Goal: Information Seeking & Learning: Learn about a topic

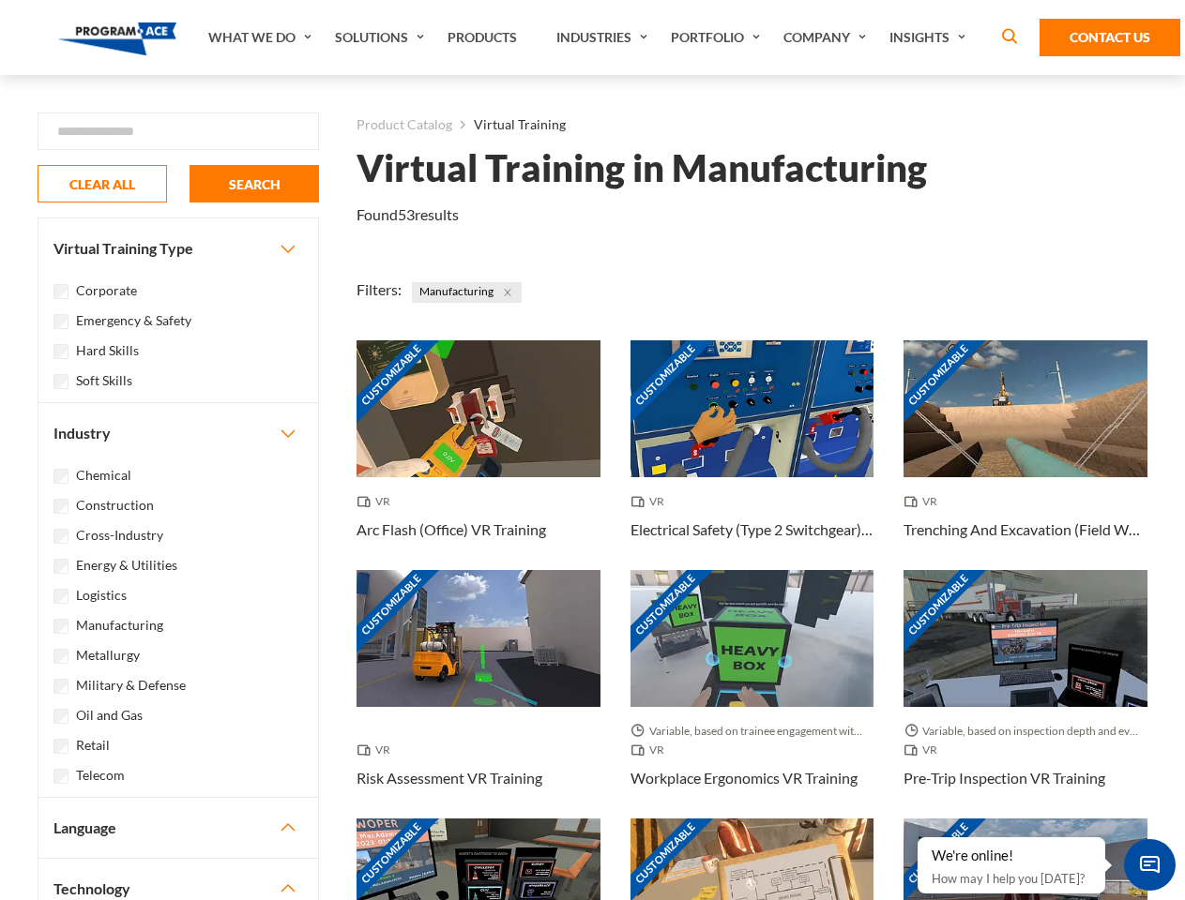
click at [262, 38] on link "What We Do" at bounding box center [262, 37] width 127 height 75
click at [382, 38] on link "Solutions" at bounding box center [381, 37] width 113 height 75
click at [604, 38] on link "Industries" at bounding box center [604, 37] width 114 height 75
click at [828, 38] on link "Company" at bounding box center [827, 37] width 106 height 75
click at [930, 38] on link "Insights" at bounding box center [929, 37] width 99 height 75
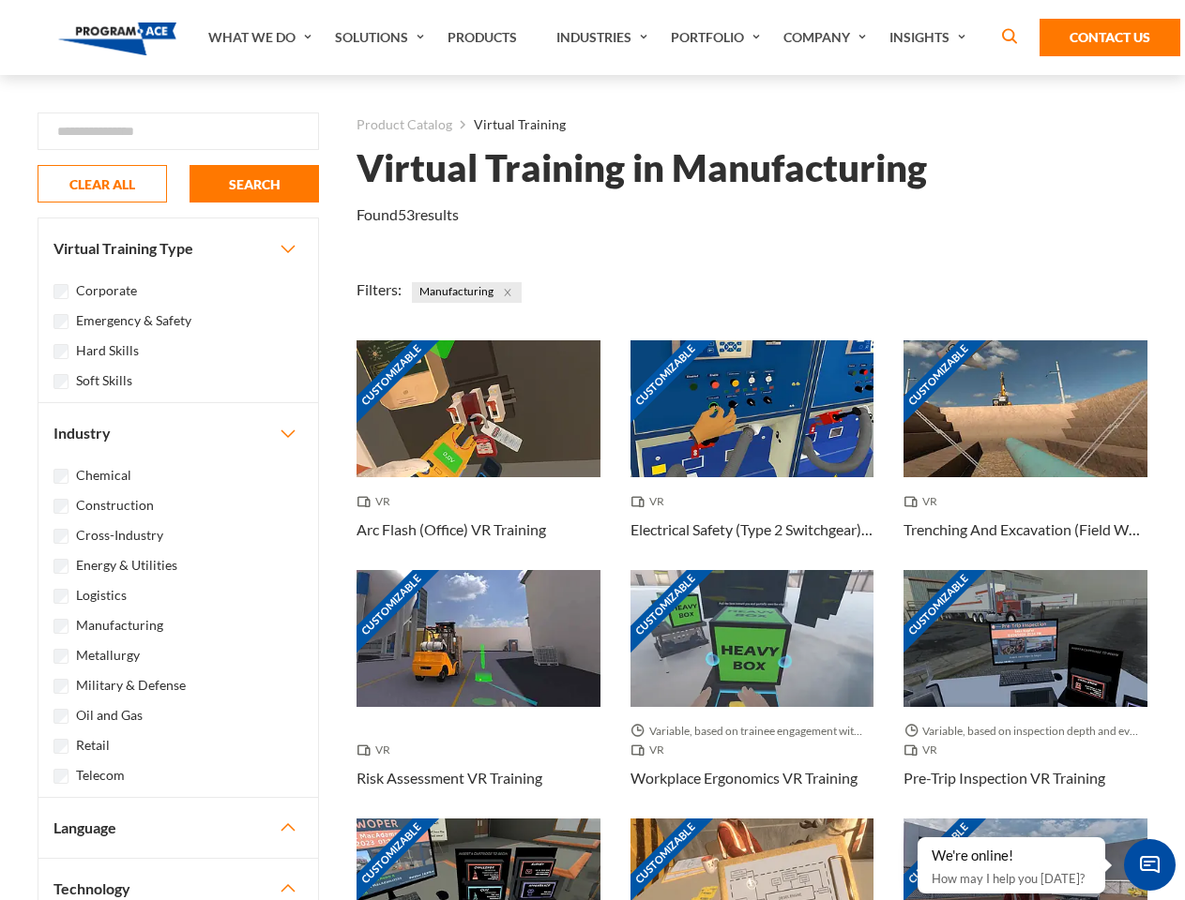
click at [0, 0] on div "Blog White Papers News" at bounding box center [0, 0] width 0 height 0
click at [0, 0] on strong "How Virtual Learning Can Enhance Workforce Productivity: A Guide for L&D Manage…" at bounding box center [0, 0] width 0 height 0
click at [1149, 865] on span "Minimize live chat window" at bounding box center [1149, 865] width 68 height 68
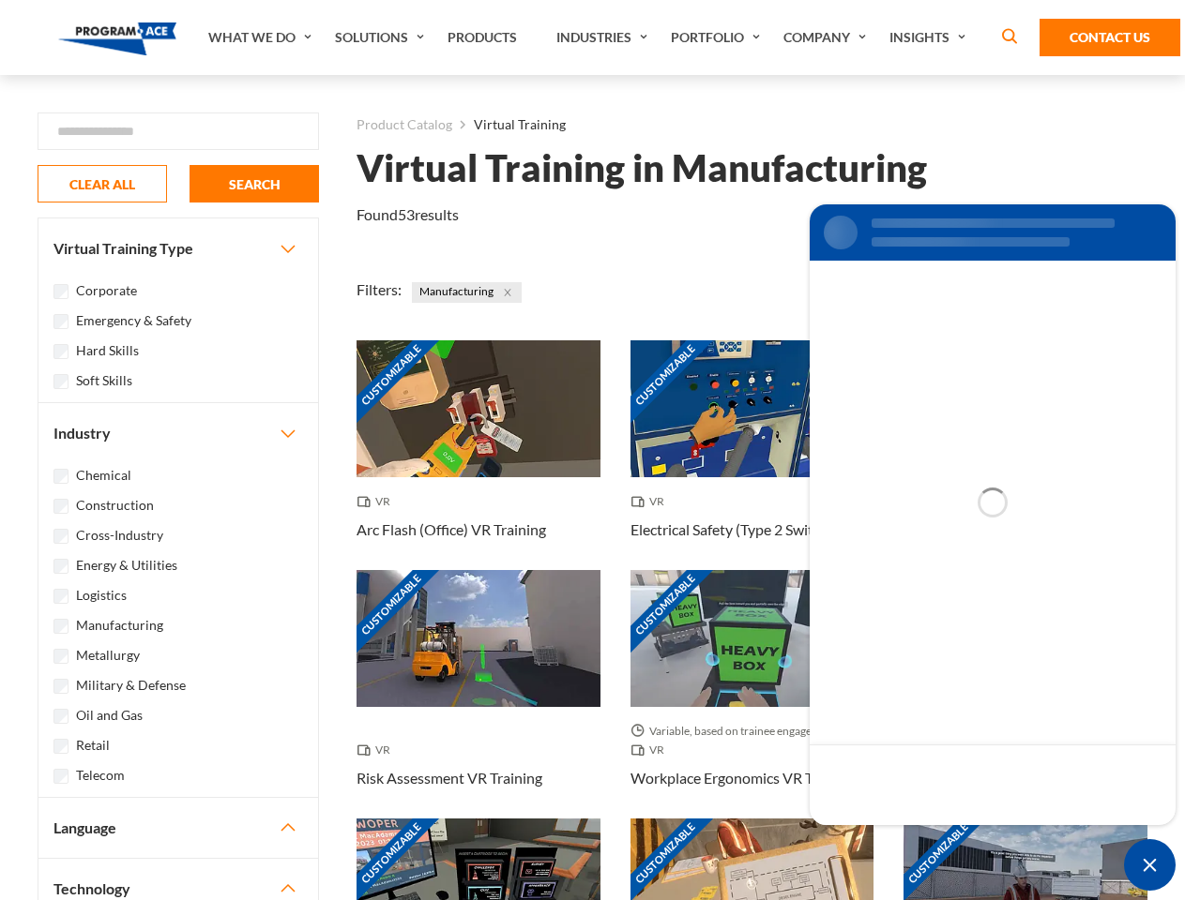
click at [918, 839] on div "Customizable" at bounding box center [1025, 887] width 244 height 137
